Goal: Complete application form

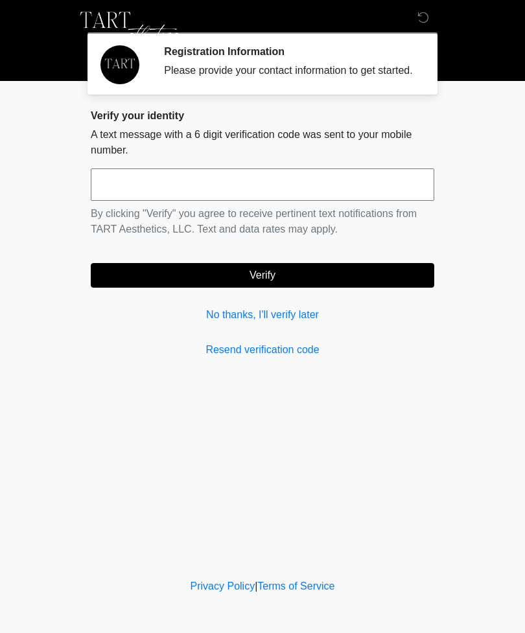
click at [272, 193] on input "text" at bounding box center [263, 185] width 344 height 32
type input "******"
click at [324, 287] on button "Verify" at bounding box center [263, 275] width 344 height 25
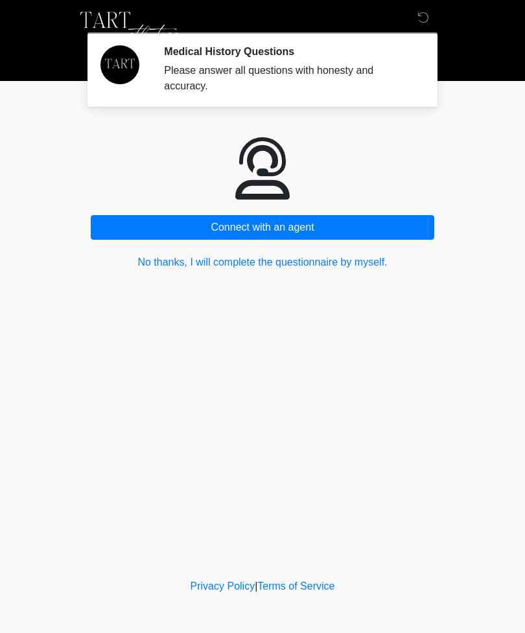
click at [342, 260] on button "No thanks, I will complete the questionnaire by myself." at bounding box center [263, 262] width 344 height 25
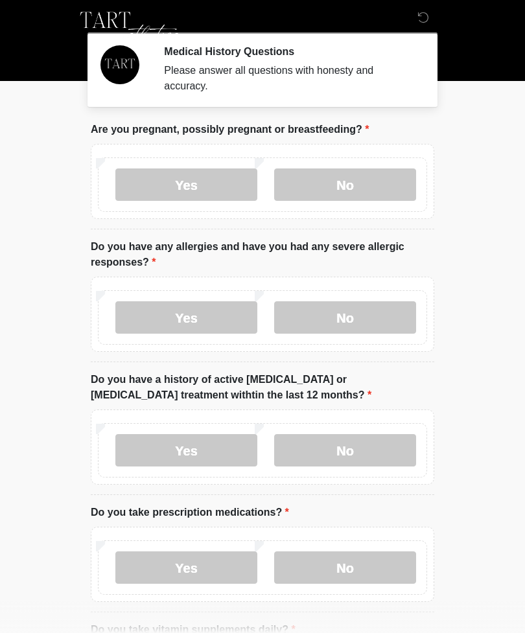
click at [385, 199] on label "No" at bounding box center [345, 185] width 142 height 32
click at [358, 316] on label "No" at bounding box center [345, 317] width 142 height 32
click at [366, 443] on label "No" at bounding box center [345, 450] width 142 height 32
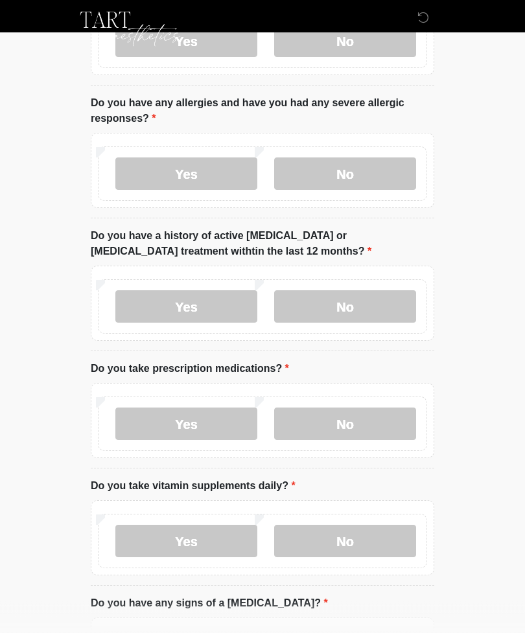
scroll to position [144, 0]
click at [200, 412] on label "Yes" at bounding box center [186, 424] width 142 height 32
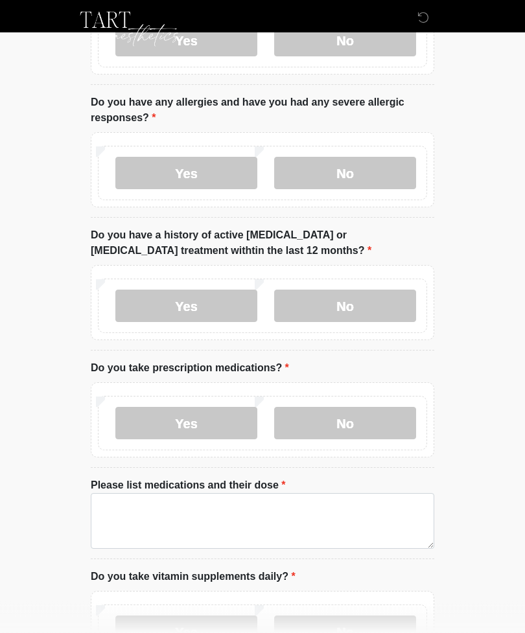
scroll to position [145, 0]
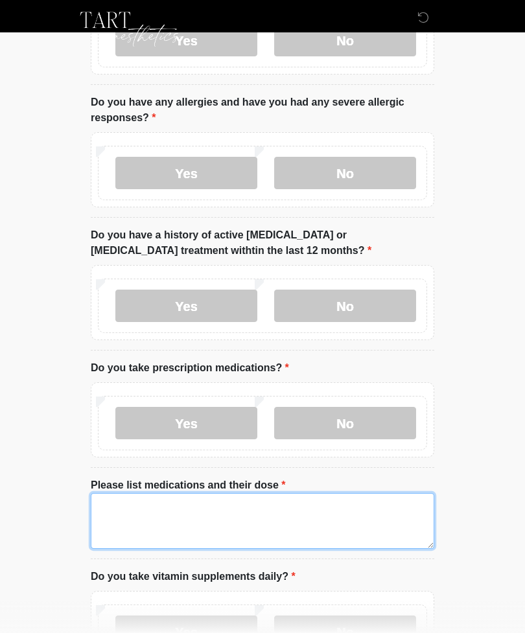
click at [346, 512] on textarea "Please list medications and their dose" at bounding box center [263, 521] width 344 height 56
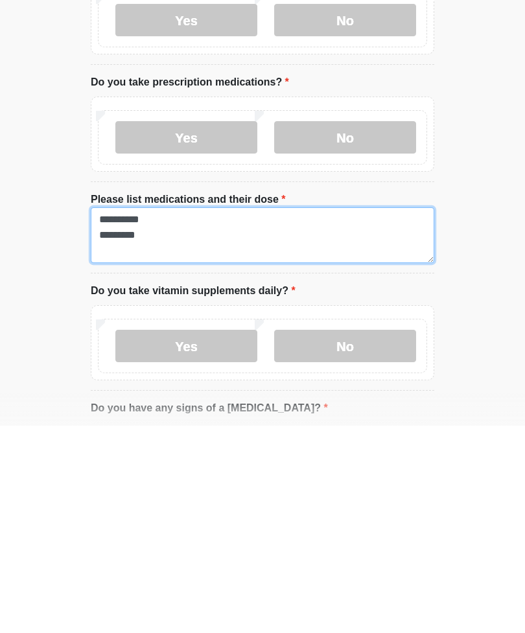
type textarea "**********"
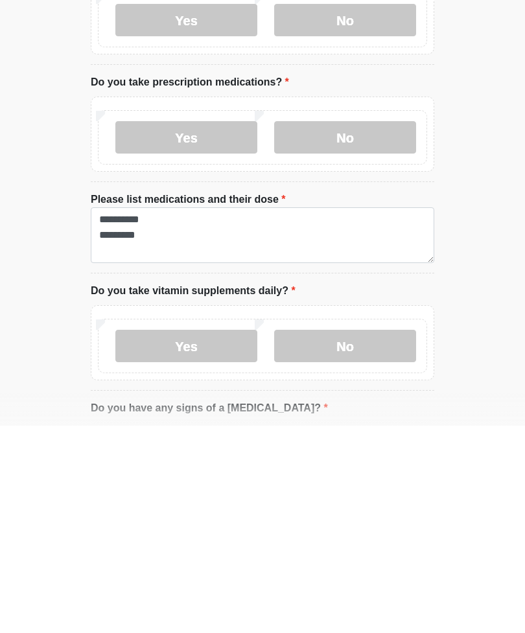
click at [382, 537] on label "No" at bounding box center [345, 553] width 142 height 32
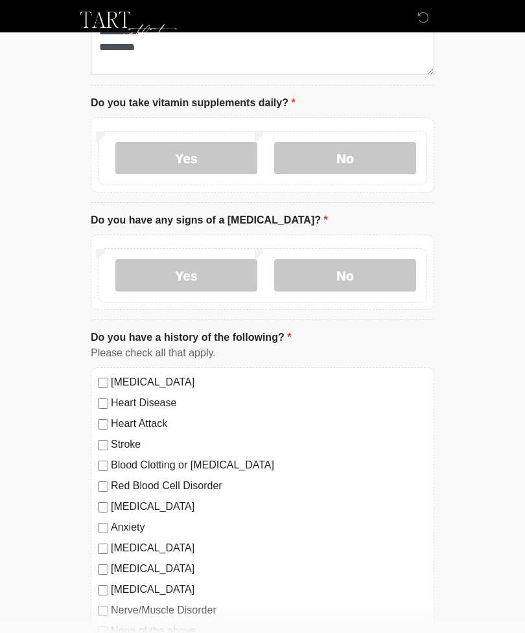
scroll to position [657, 0]
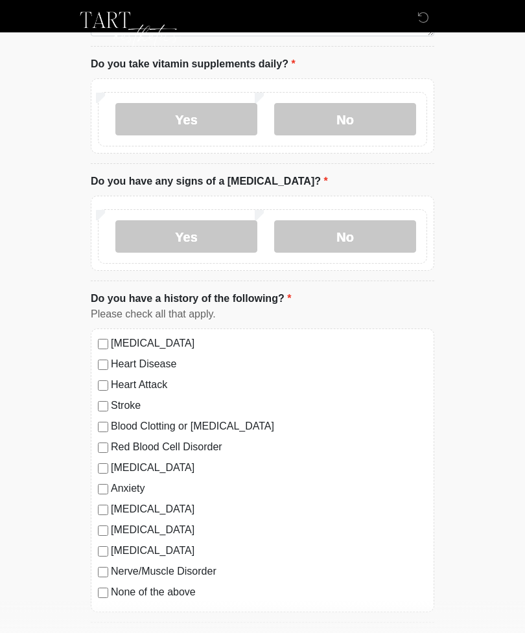
click at [390, 236] on label "No" at bounding box center [345, 236] width 142 height 32
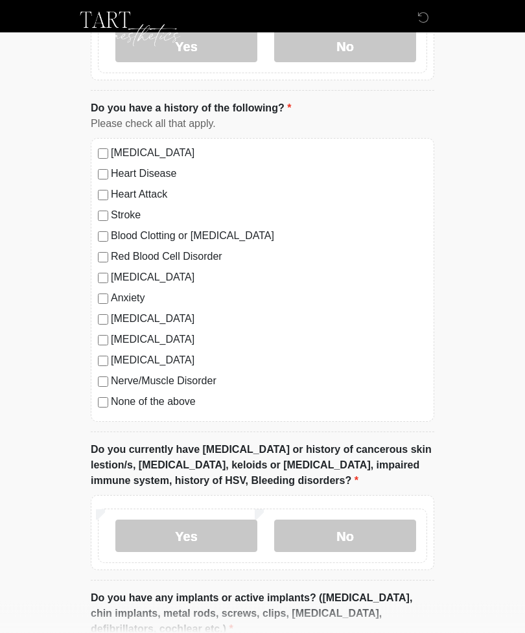
scroll to position [848, 0]
click at [112, 273] on label "Depression" at bounding box center [269, 278] width 316 height 16
click at [393, 535] on label "No" at bounding box center [345, 536] width 142 height 32
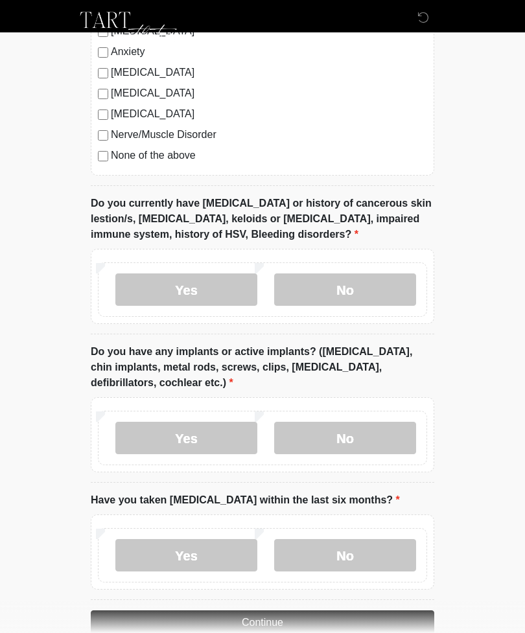
scroll to position [1107, 0]
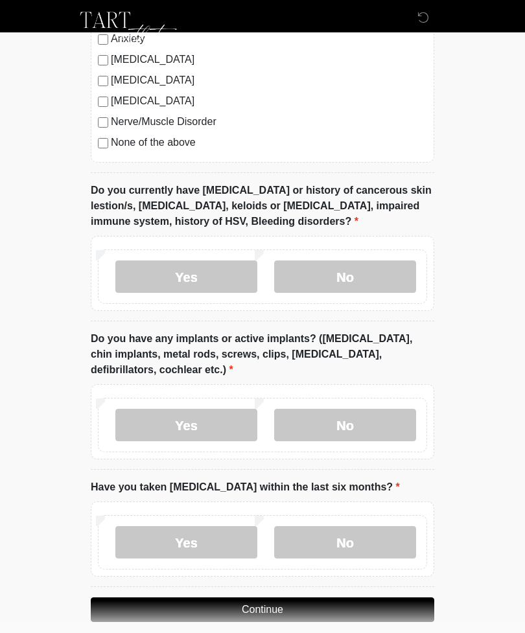
click at [198, 437] on label "Yes" at bounding box center [186, 425] width 142 height 32
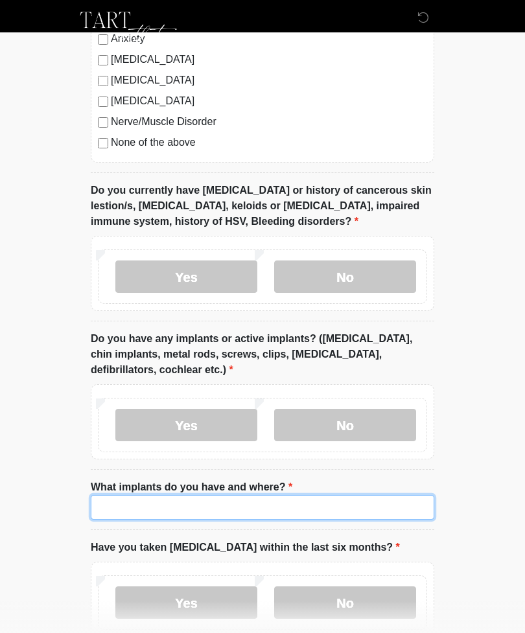
click at [283, 515] on input "What implants do you have and where?" at bounding box center [263, 507] width 344 height 25
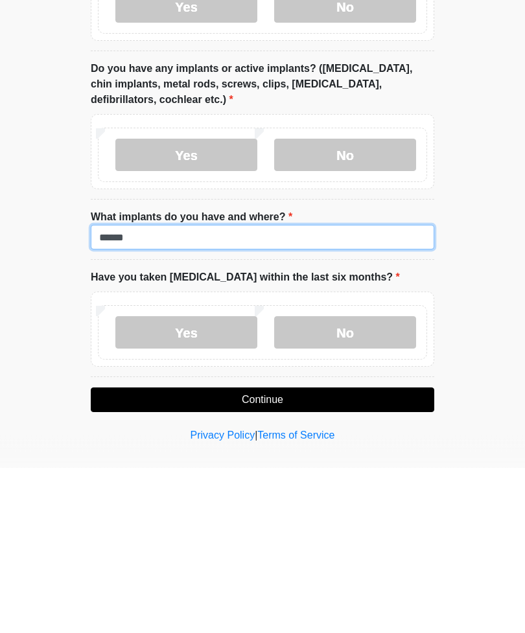
scroll to position [1223, 0]
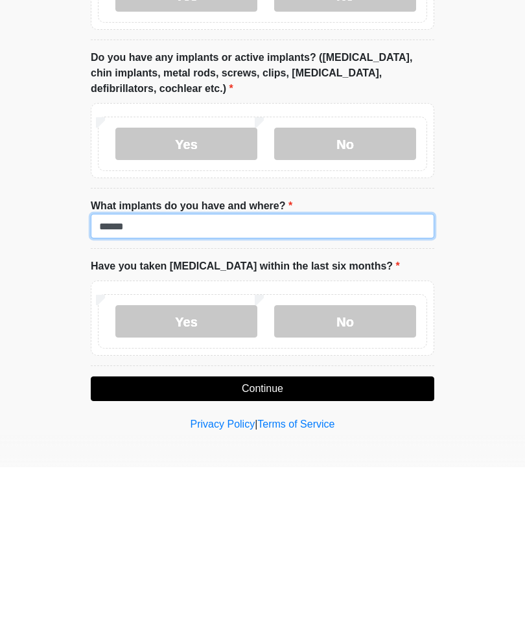
type input "******"
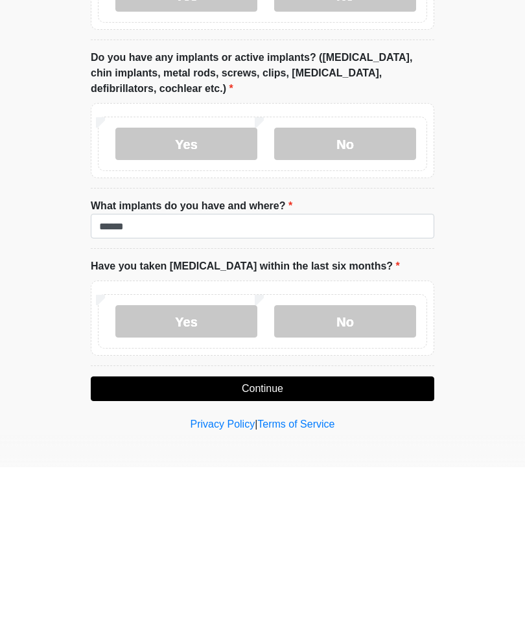
click at [371, 471] on label "No" at bounding box center [345, 487] width 142 height 32
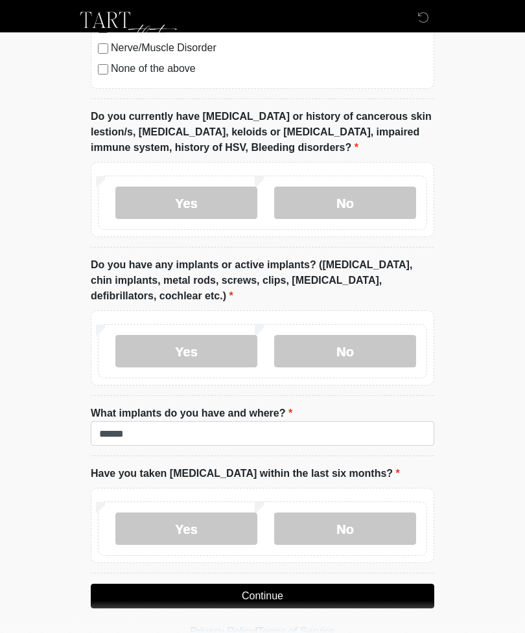
click at [343, 589] on button "Continue" at bounding box center [263, 596] width 344 height 25
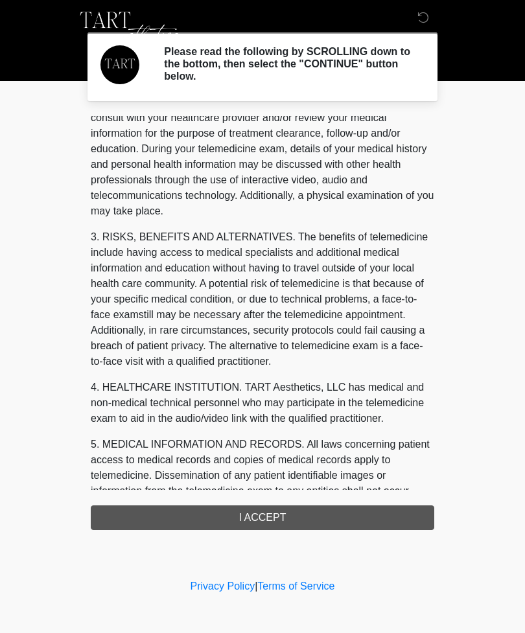
scroll to position [99, 0]
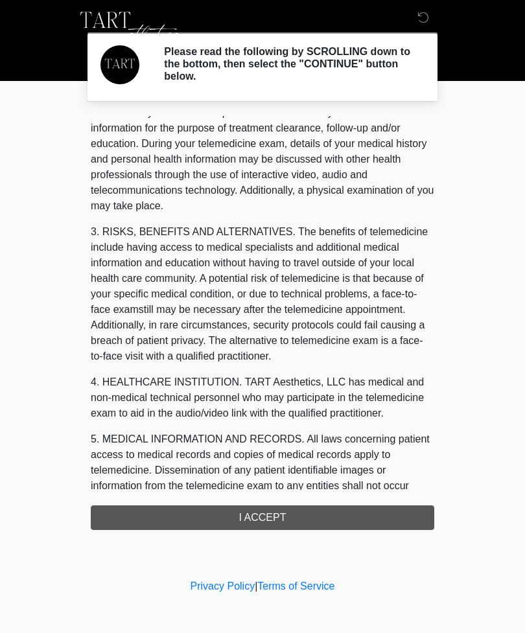
click at [265, 517] on div "1. PURPOSE. The purpose of this form is to obtain your consent for a telemedici…" at bounding box center [263, 323] width 344 height 414
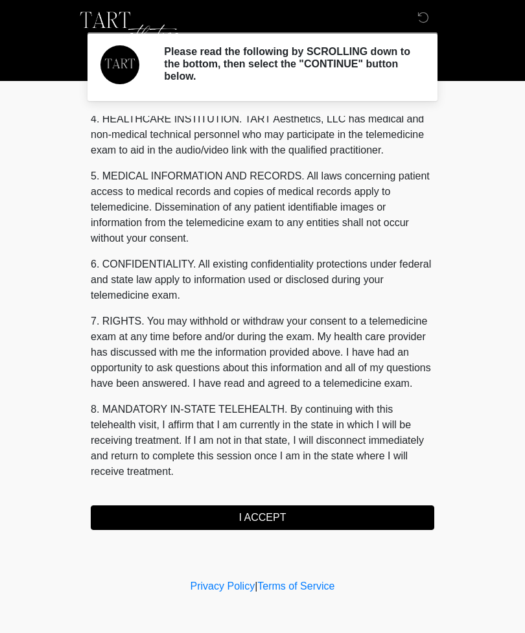
scroll to position [378, 0]
click at [257, 508] on button "I ACCEPT" at bounding box center [263, 518] width 344 height 25
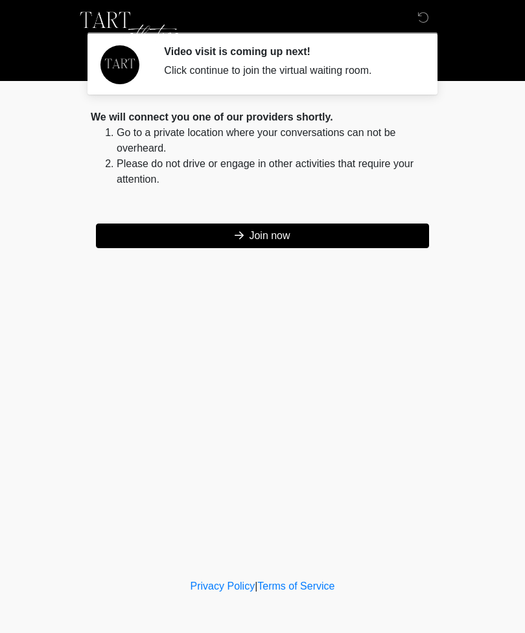
click at [286, 231] on button "Join now" at bounding box center [262, 236] width 333 height 25
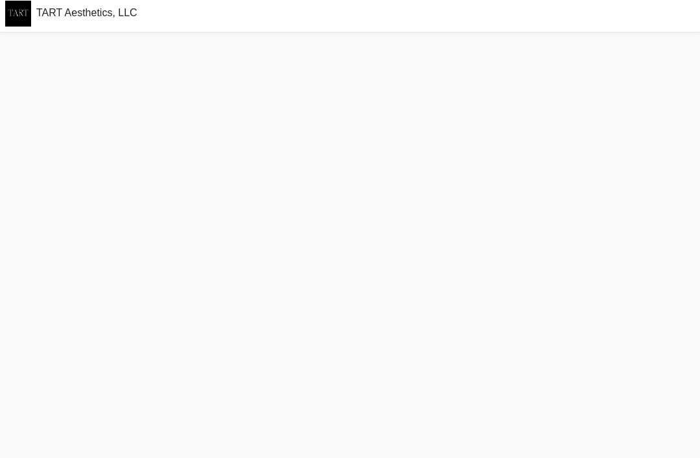
scroll to position [17, 0]
